Goal: Transaction & Acquisition: Purchase product/service

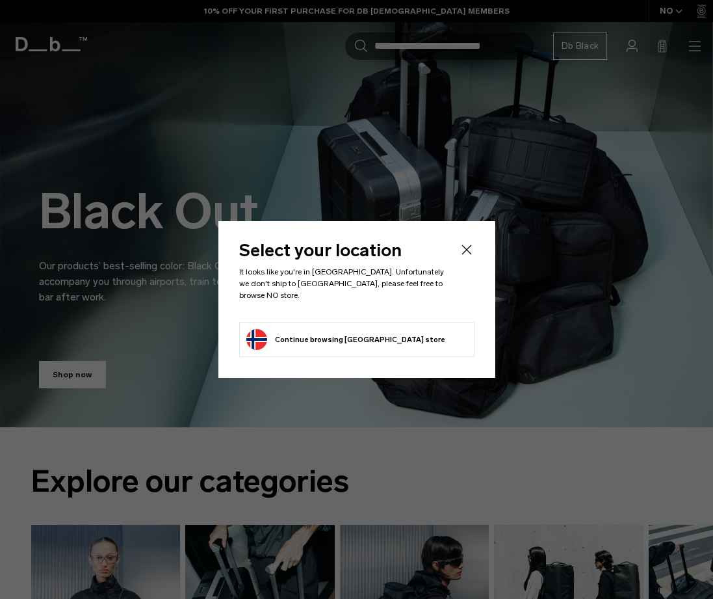
click at [467, 254] on icon "Close" at bounding box center [467, 249] width 10 height 10
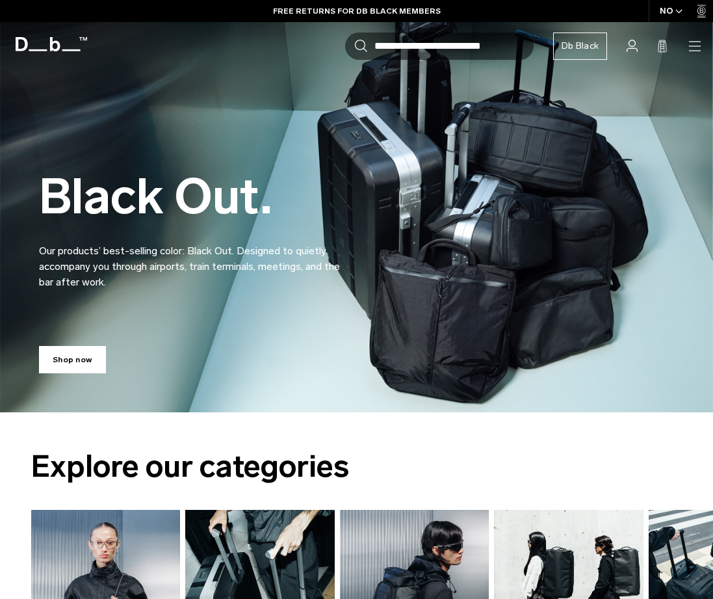
scroll to position [65, 0]
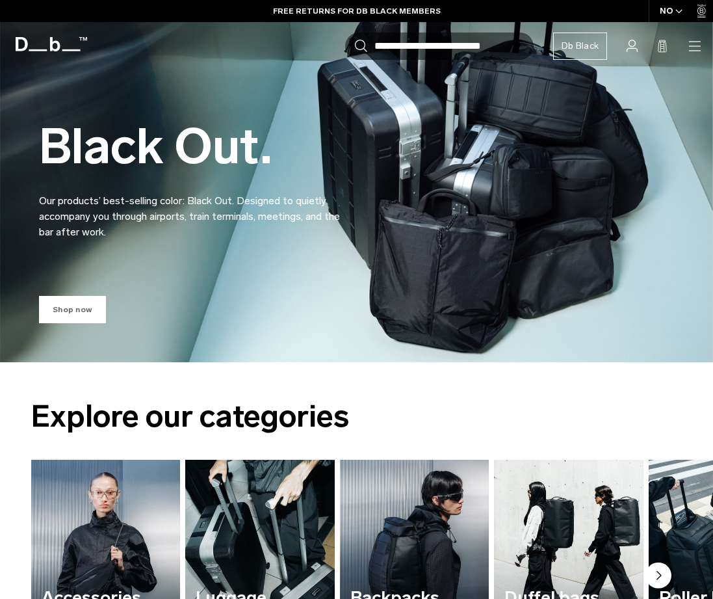
click at [68, 311] on link "Shop now" at bounding box center [72, 309] width 67 height 27
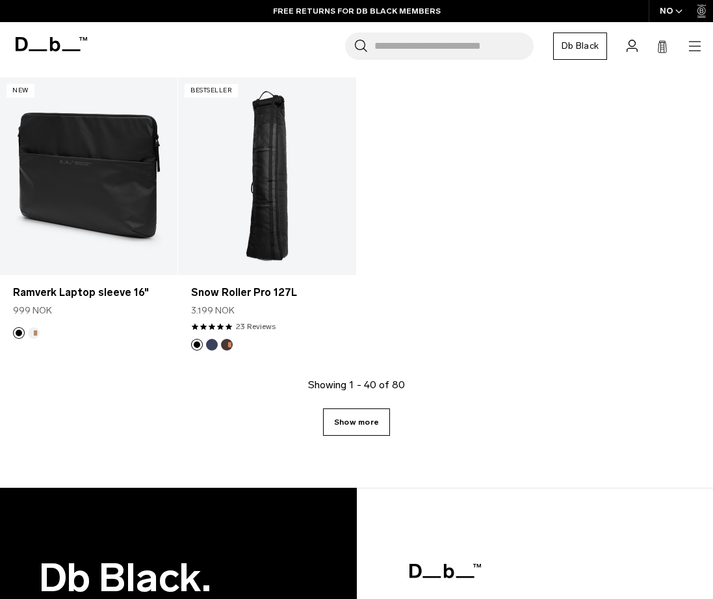
scroll to position [3902, 0]
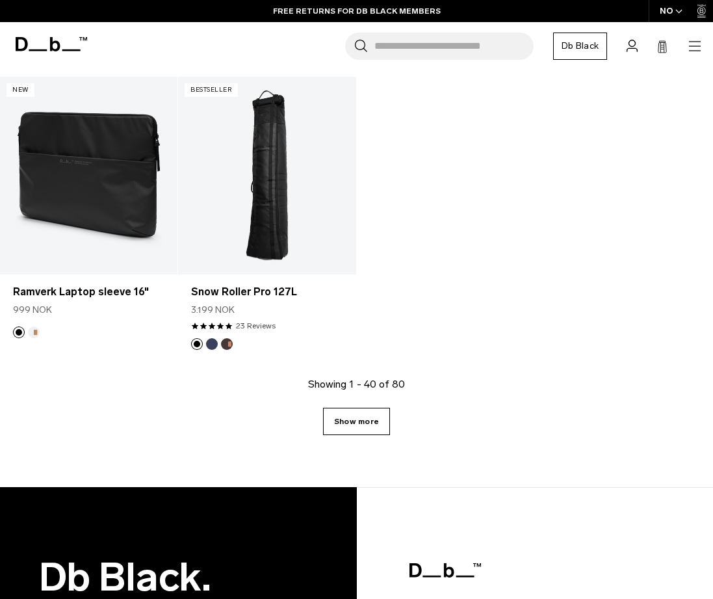
click at [388, 414] on link "Show more" at bounding box center [356, 421] width 67 height 27
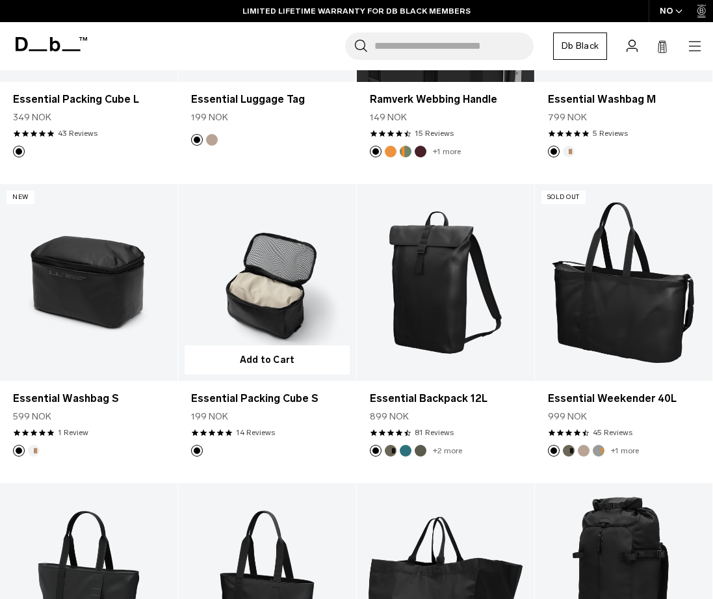
scroll to position [4079, 0]
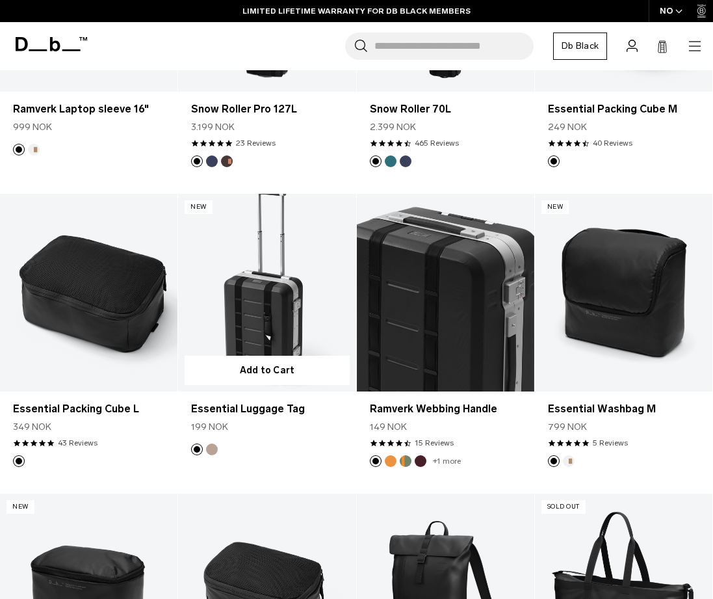
click at [240, 278] on link "Essential Luggage Tag" at bounding box center [267, 293] width 178 height 198
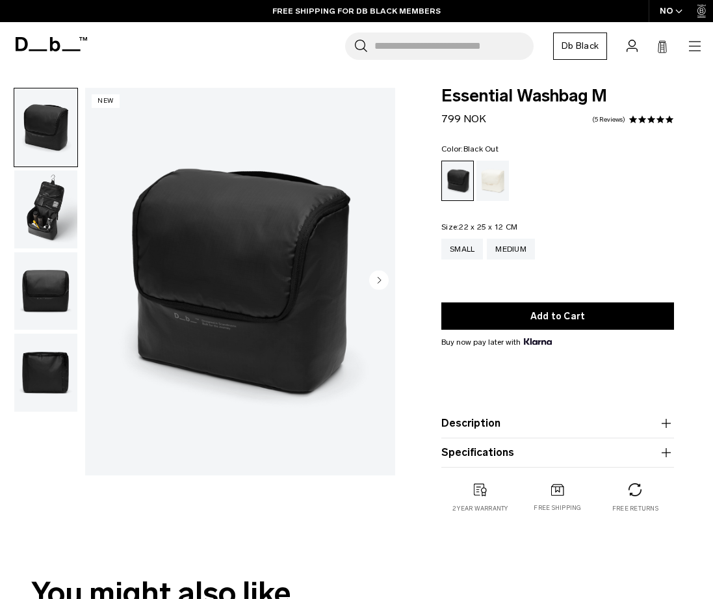
click at [34, 208] on img "button" at bounding box center [45, 209] width 63 height 78
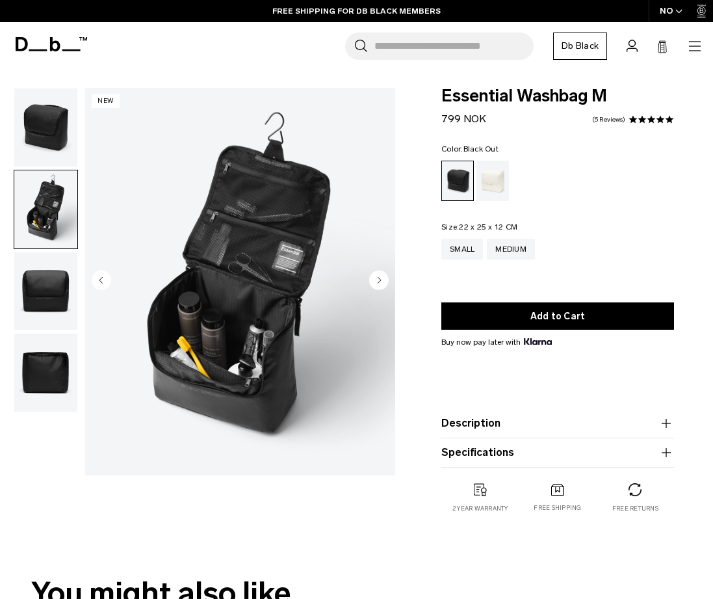
click at [49, 280] on img "button" at bounding box center [45, 291] width 63 height 78
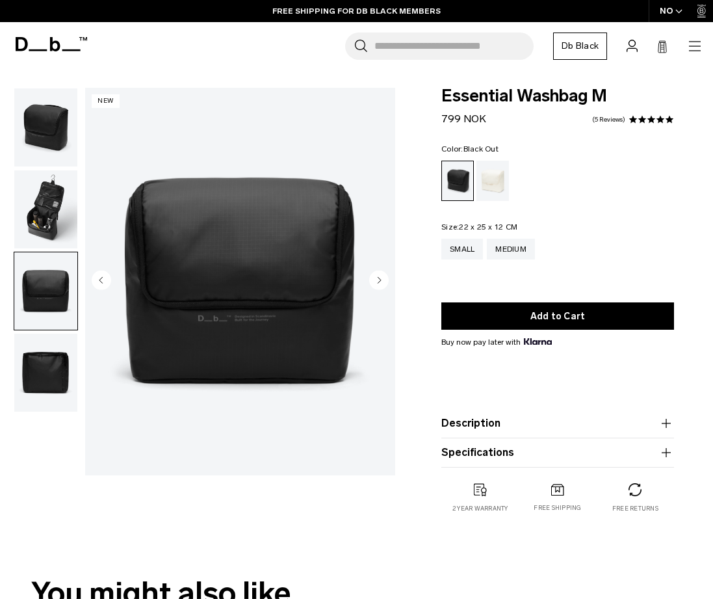
click at [48, 324] on img "button" at bounding box center [45, 291] width 63 height 78
click at [55, 378] on img "button" at bounding box center [45, 373] width 63 height 78
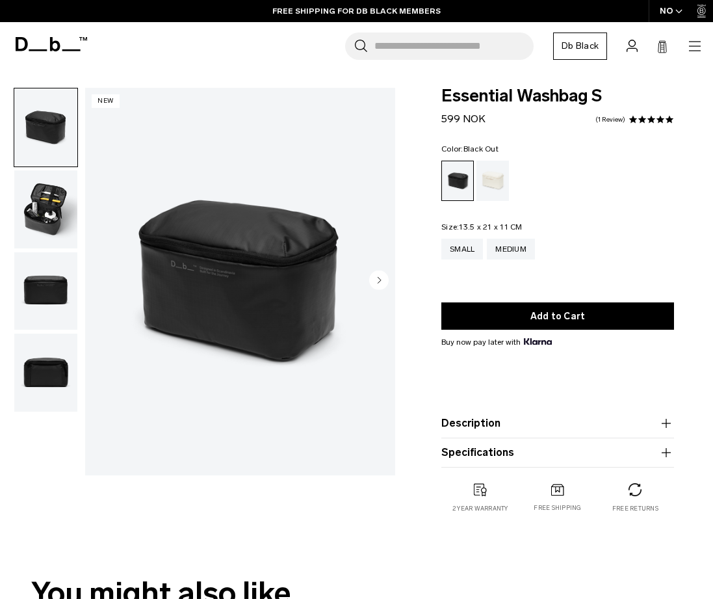
click at [35, 220] on img "button" at bounding box center [45, 209] width 63 height 78
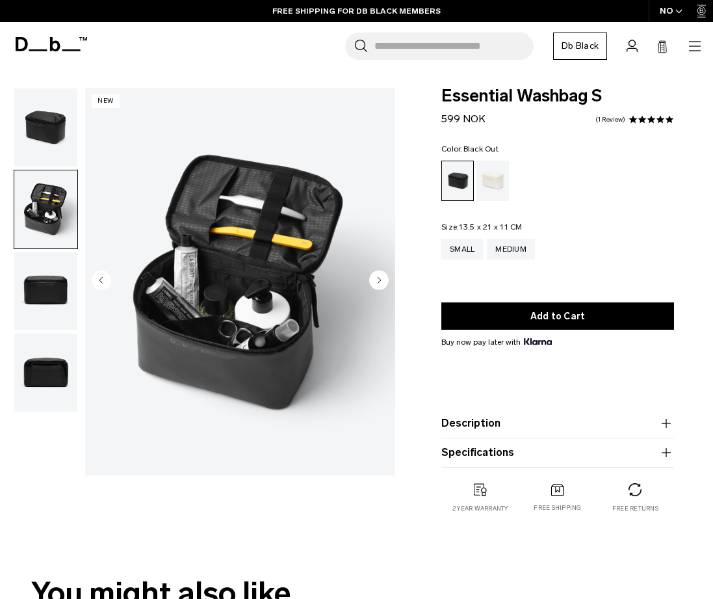
click at [37, 267] on img "button" at bounding box center [45, 291] width 63 height 78
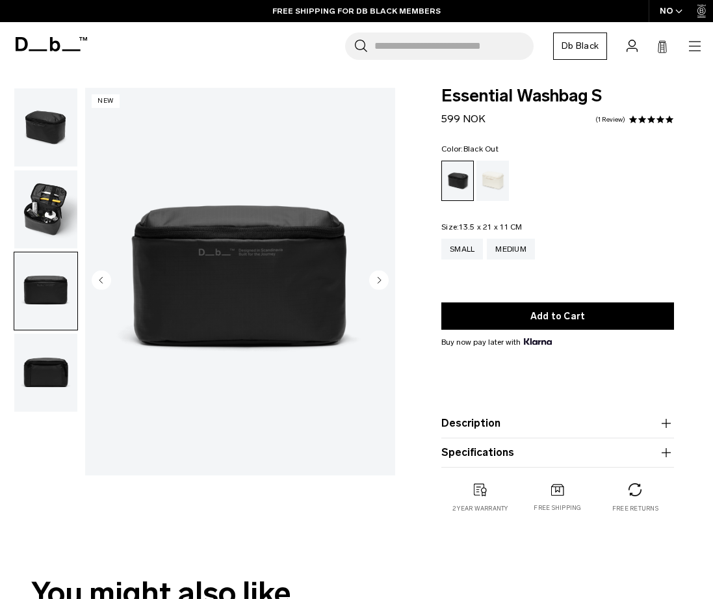
click at [49, 330] on button "button" at bounding box center [46, 291] width 64 height 79
drag, startPoint x: 40, startPoint y: 369, endPoint x: 42, endPoint y: 363, distance: 7.0
click at [40, 369] on img "button" at bounding box center [45, 373] width 63 height 78
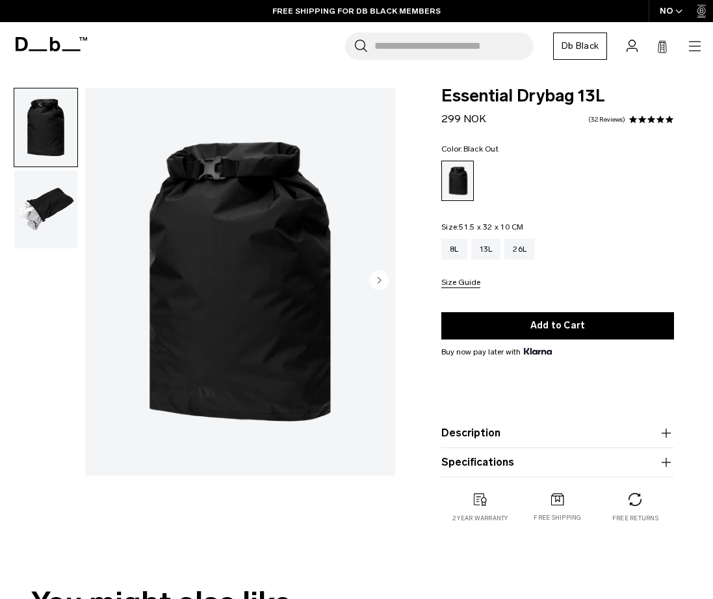
click at [381, 285] on circle "Next slide" at bounding box center [379, 281] width 20 height 20
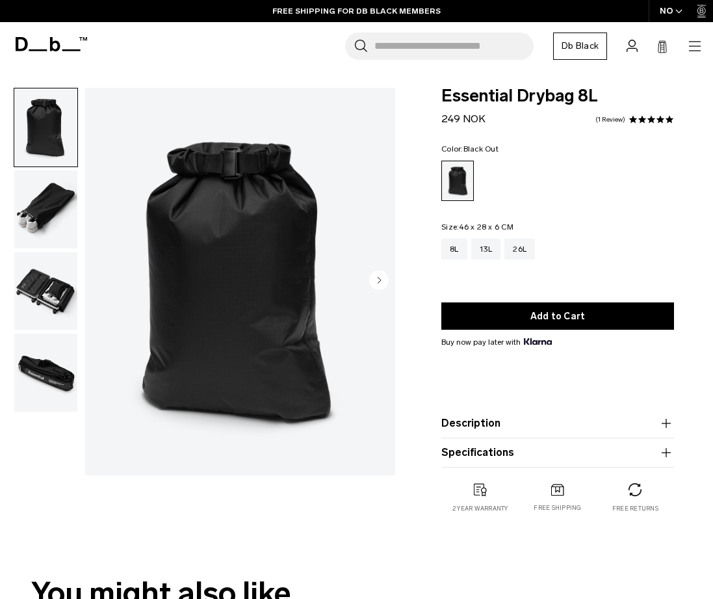
click at [51, 205] on img "button" at bounding box center [45, 209] width 63 height 78
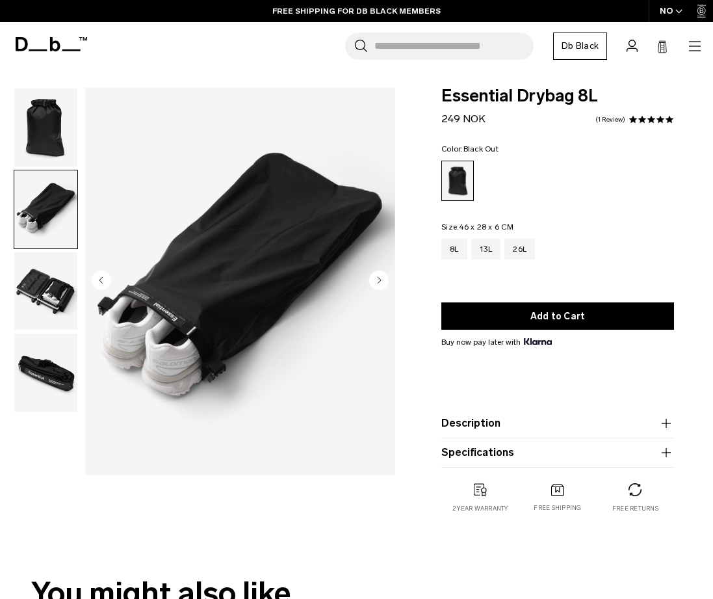
click at [39, 300] on img "button" at bounding box center [45, 291] width 63 height 78
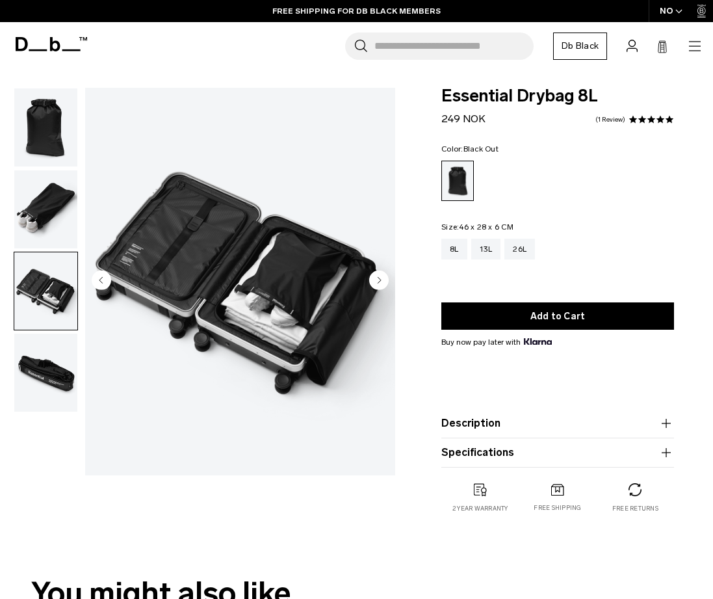
click at [47, 349] on img "button" at bounding box center [45, 373] width 63 height 78
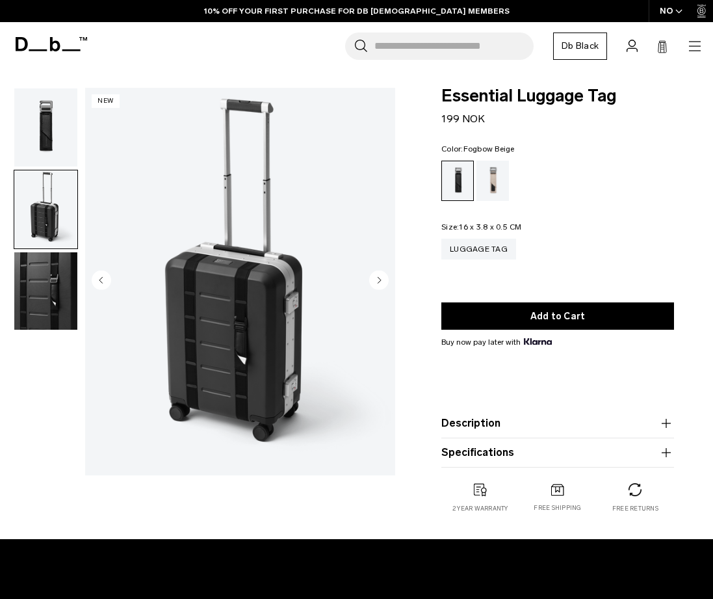
click at [488, 176] on div "Fogbow Beige" at bounding box center [493, 181] width 33 height 40
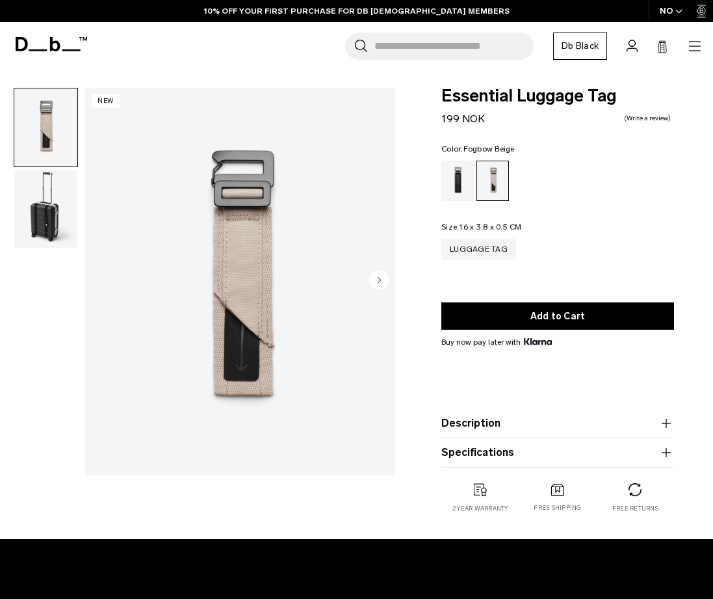
click at [380, 273] on circle "Next slide" at bounding box center [379, 281] width 20 height 20
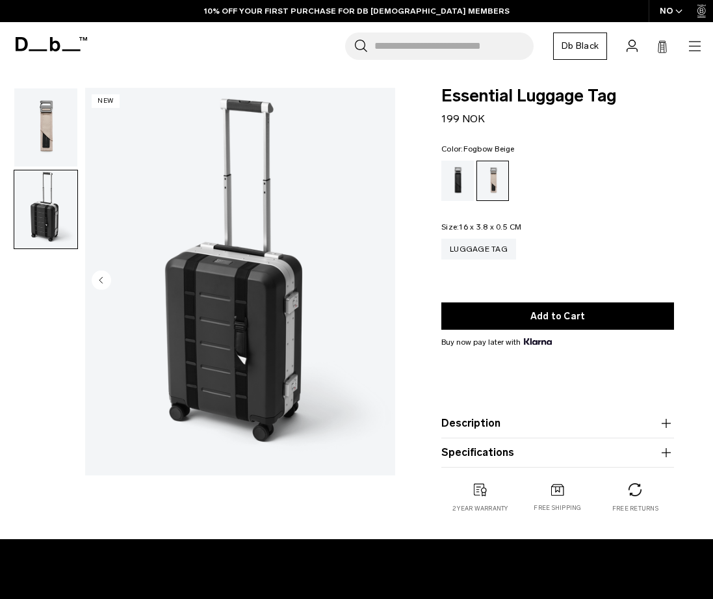
click at [380, 273] on img "2 / 2" at bounding box center [240, 282] width 310 height 388
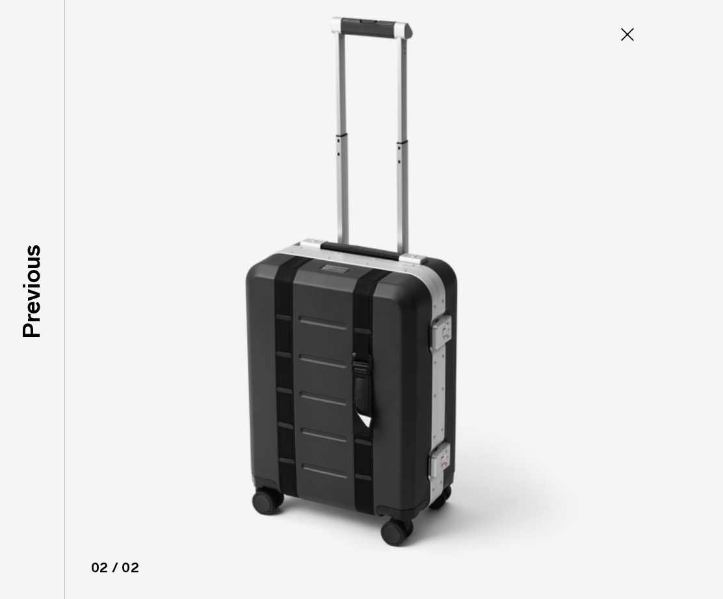
click at [609, 42] on button "Close" at bounding box center [627, 34] width 43 height 27
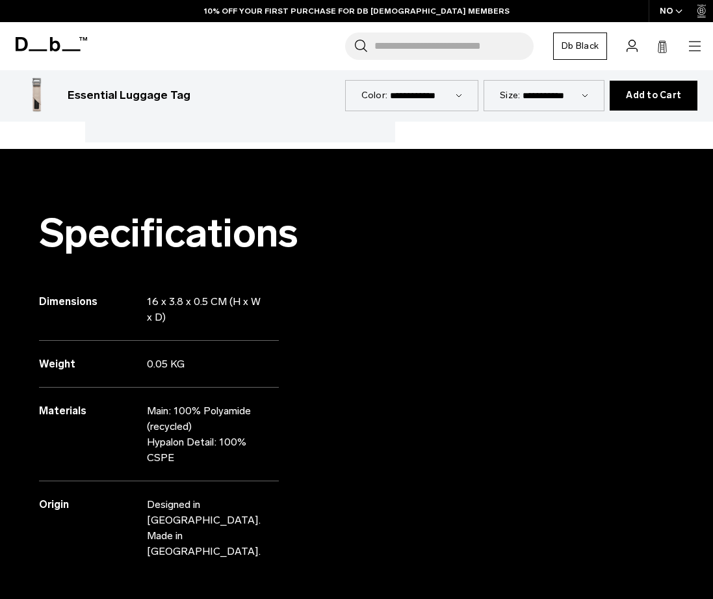
scroll to position [845, 0]
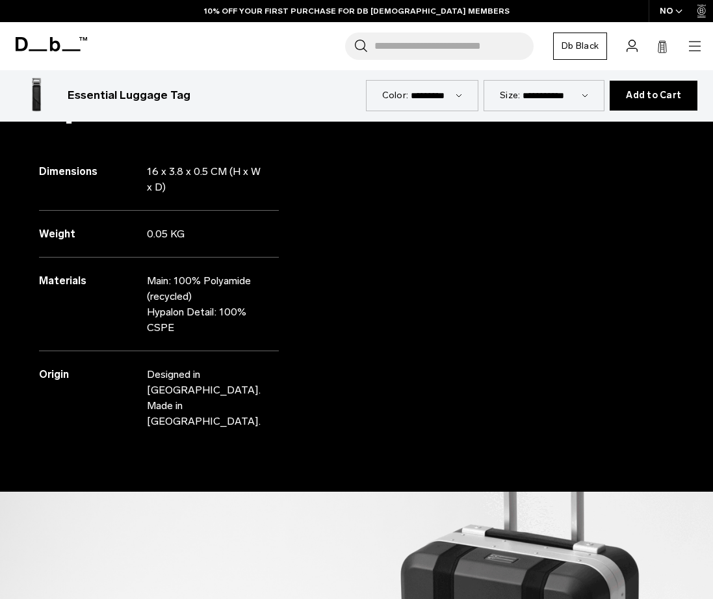
scroll to position [975, 0]
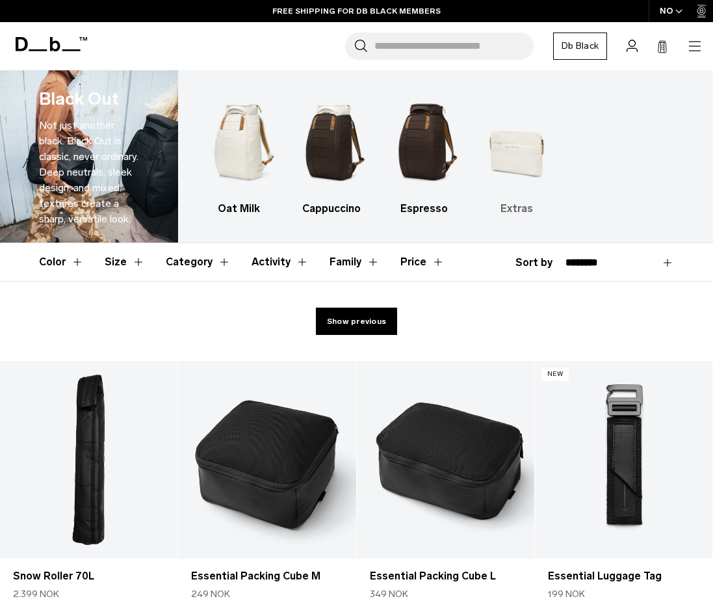
click at [521, 204] on h3 "Extras" at bounding box center [517, 209] width 70 height 16
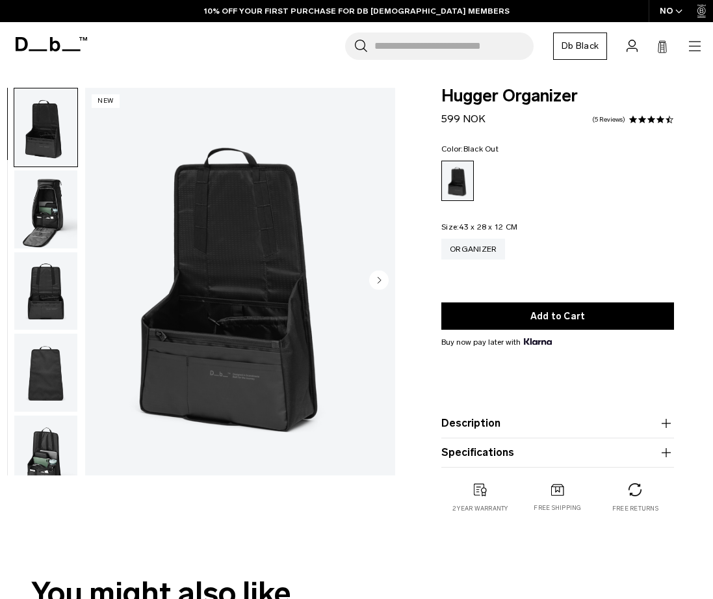
click at [56, 306] on img "button" at bounding box center [45, 291] width 63 height 78
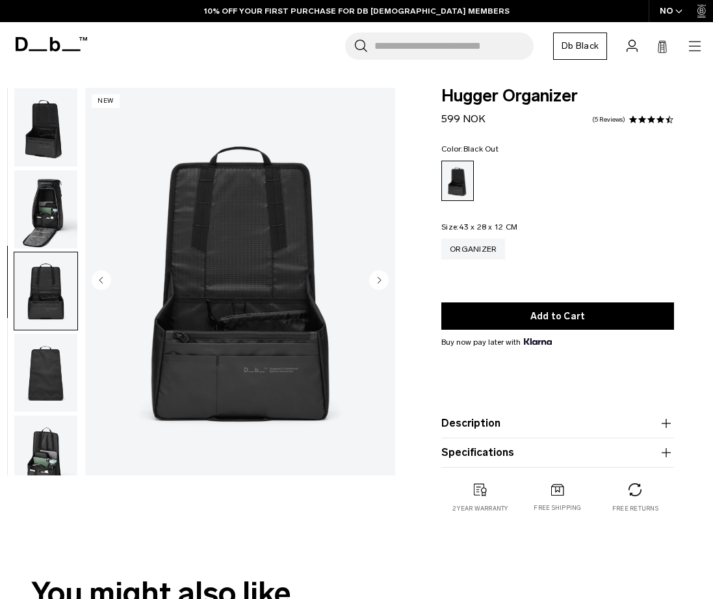
scroll to position [19, 0]
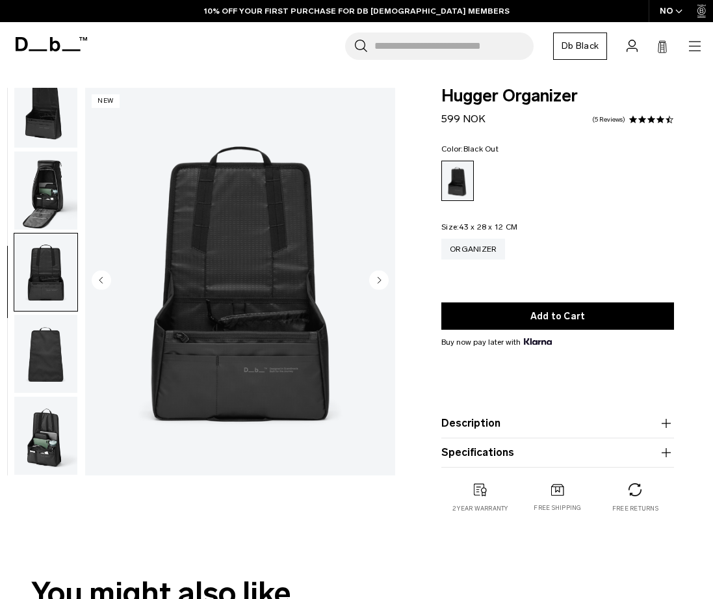
click at [50, 367] on img "button" at bounding box center [45, 354] width 63 height 78
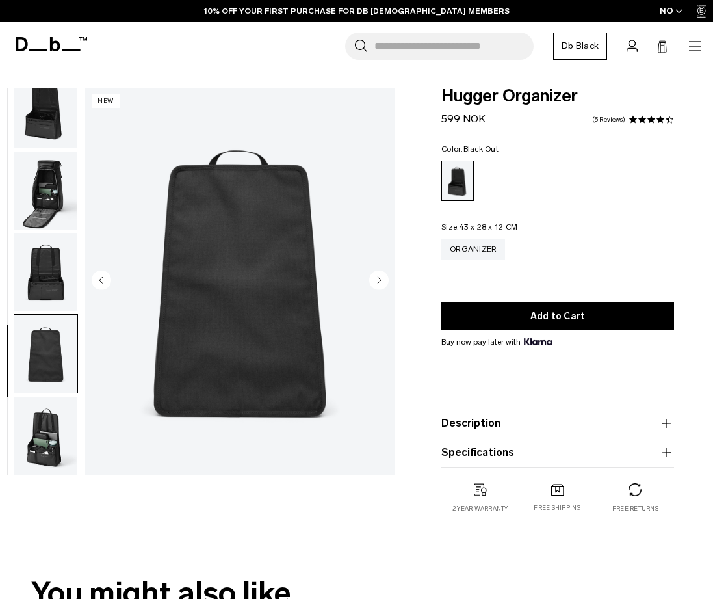
click at [55, 432] on img "button" at bounding box center [45, 436] width 63 height 78
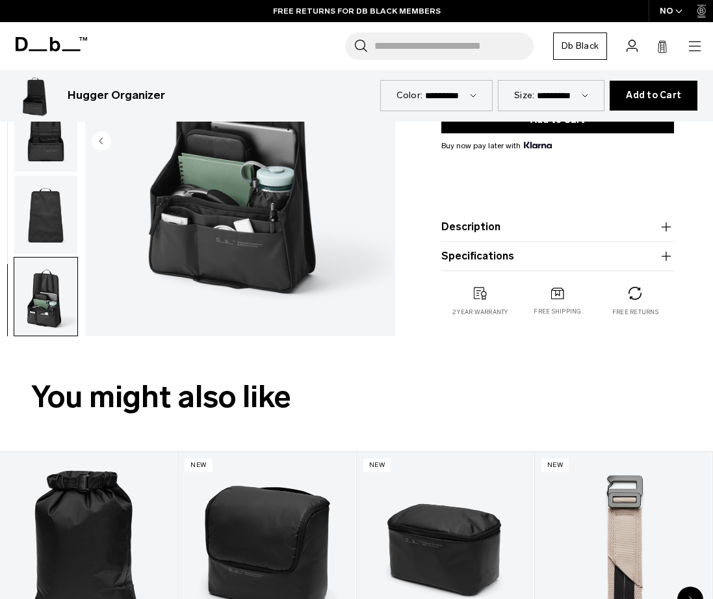
scroll to position [195, 0]
